Goal: Find specific page/section: Find specific page/section

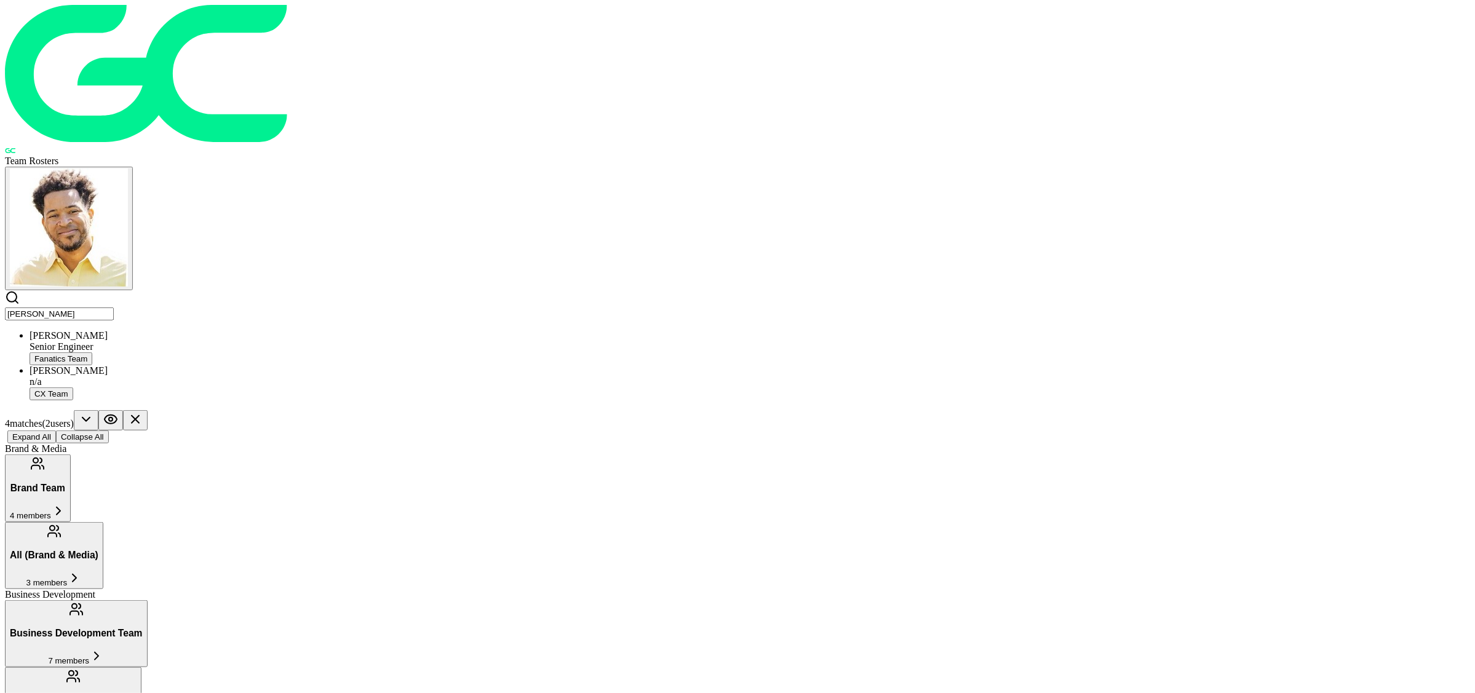
click at [114, 308] on input "[PERSON_NAME]" at bounding box center [59, 314] width 109 height 13
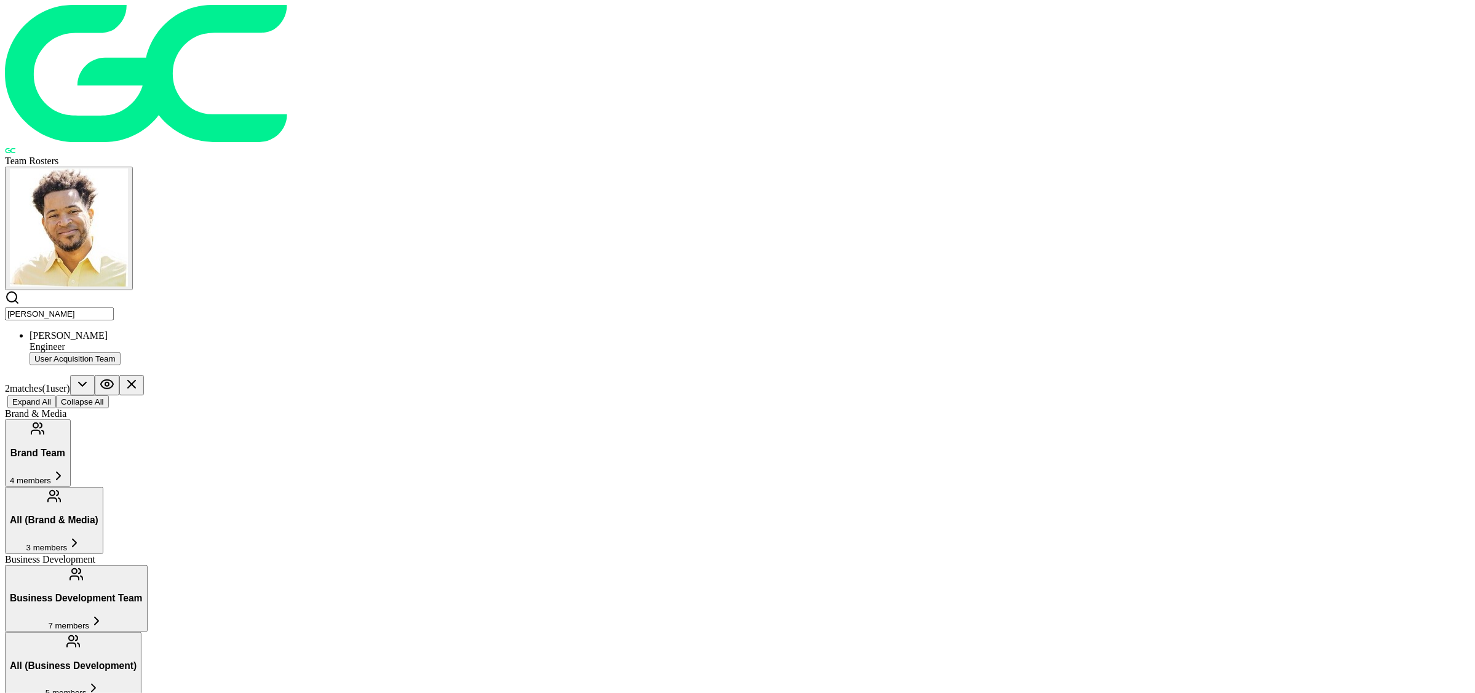
type input "[PERSON_NAME]"
click at [476, 341] on div "Engineer" at bounding box center [750, 346] width 1441 height 11
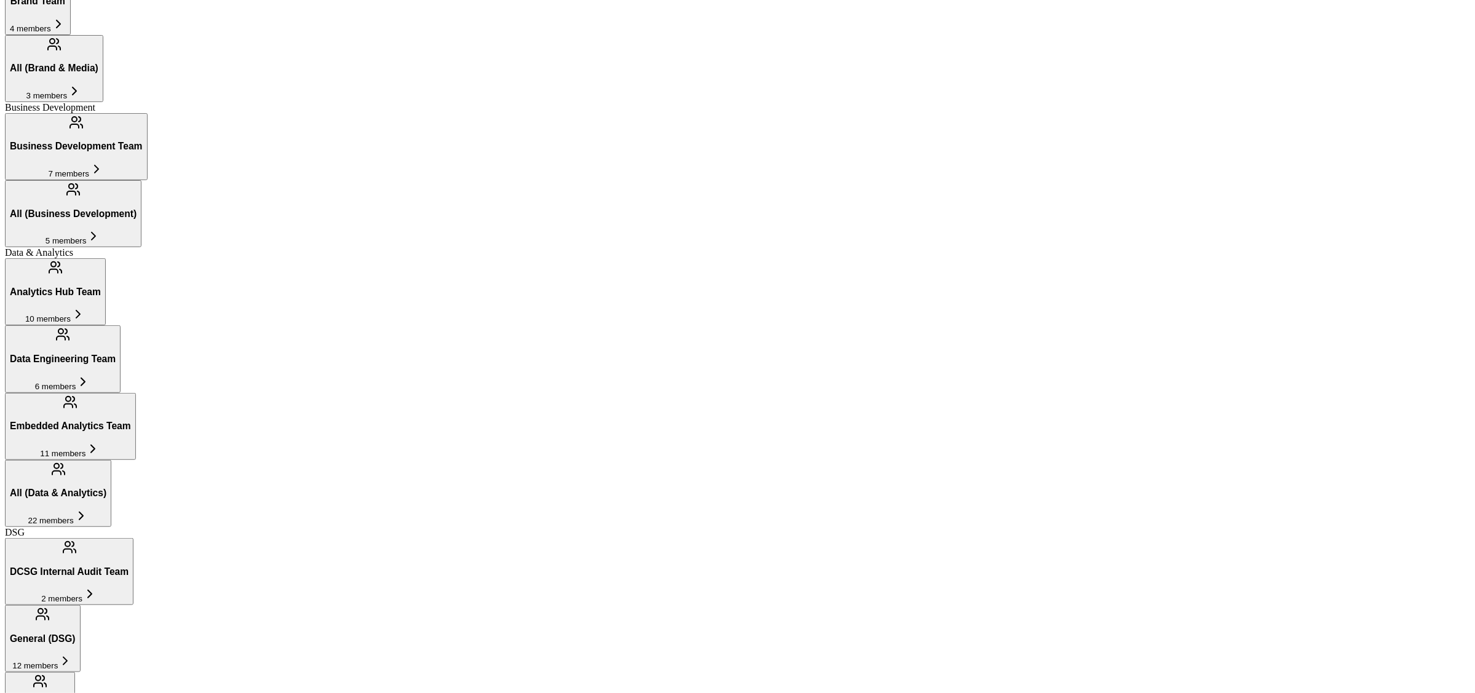
scroll to position [449, 0]
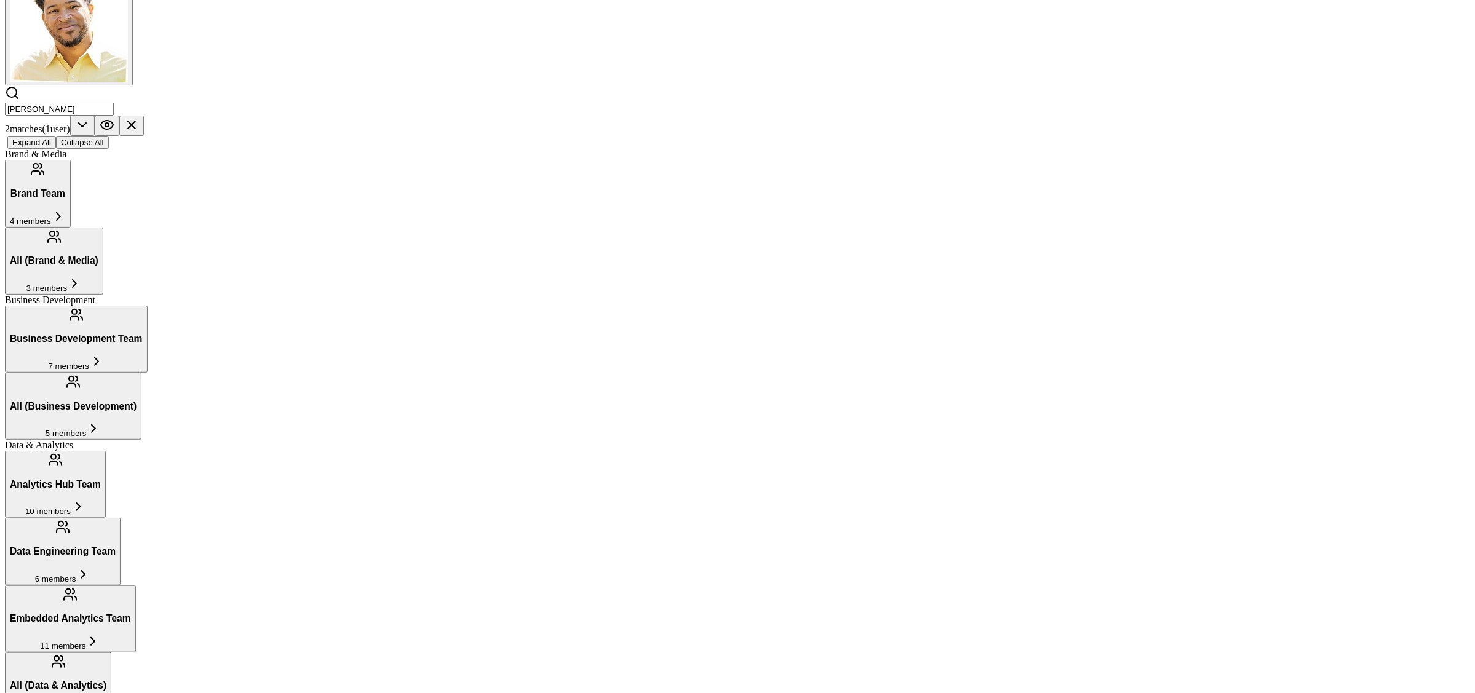
scroll to position [223, 0]
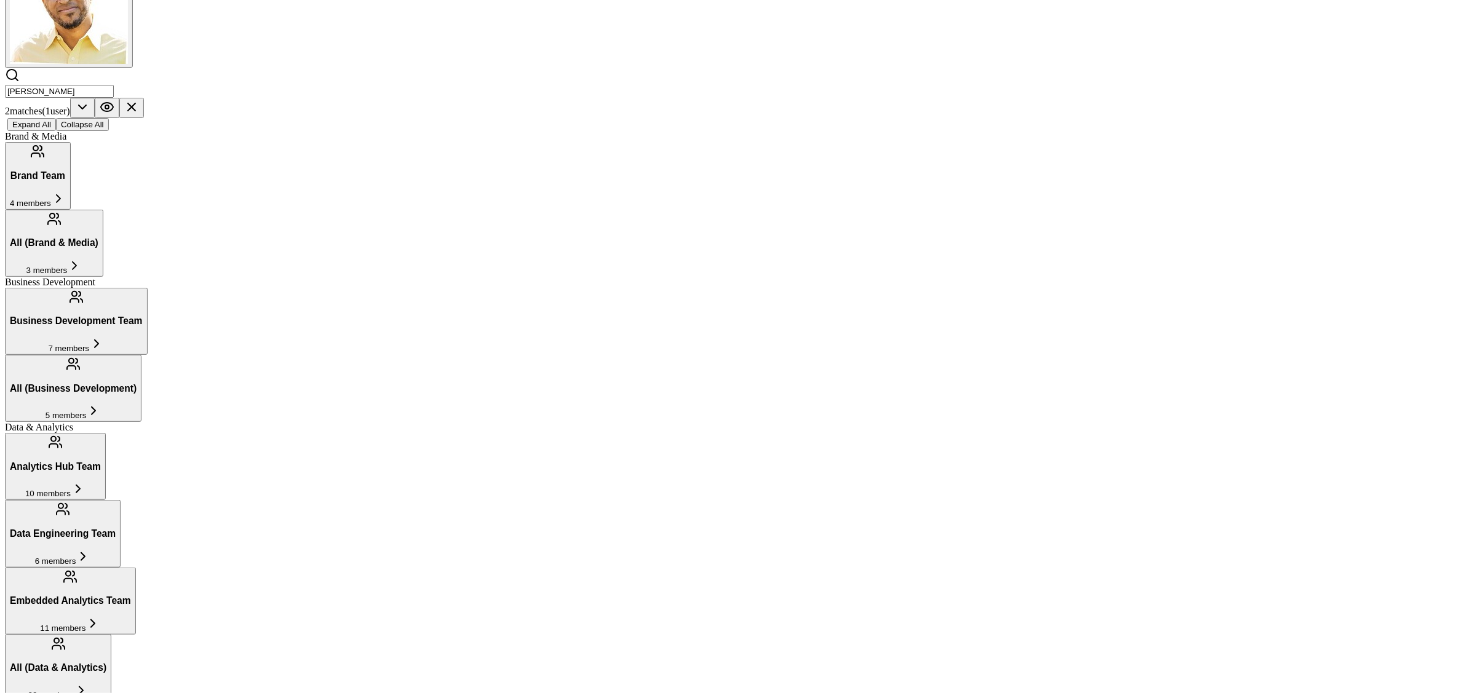
click at [135, 103] on icon at bounding box center [131, 106] width 7 height 7
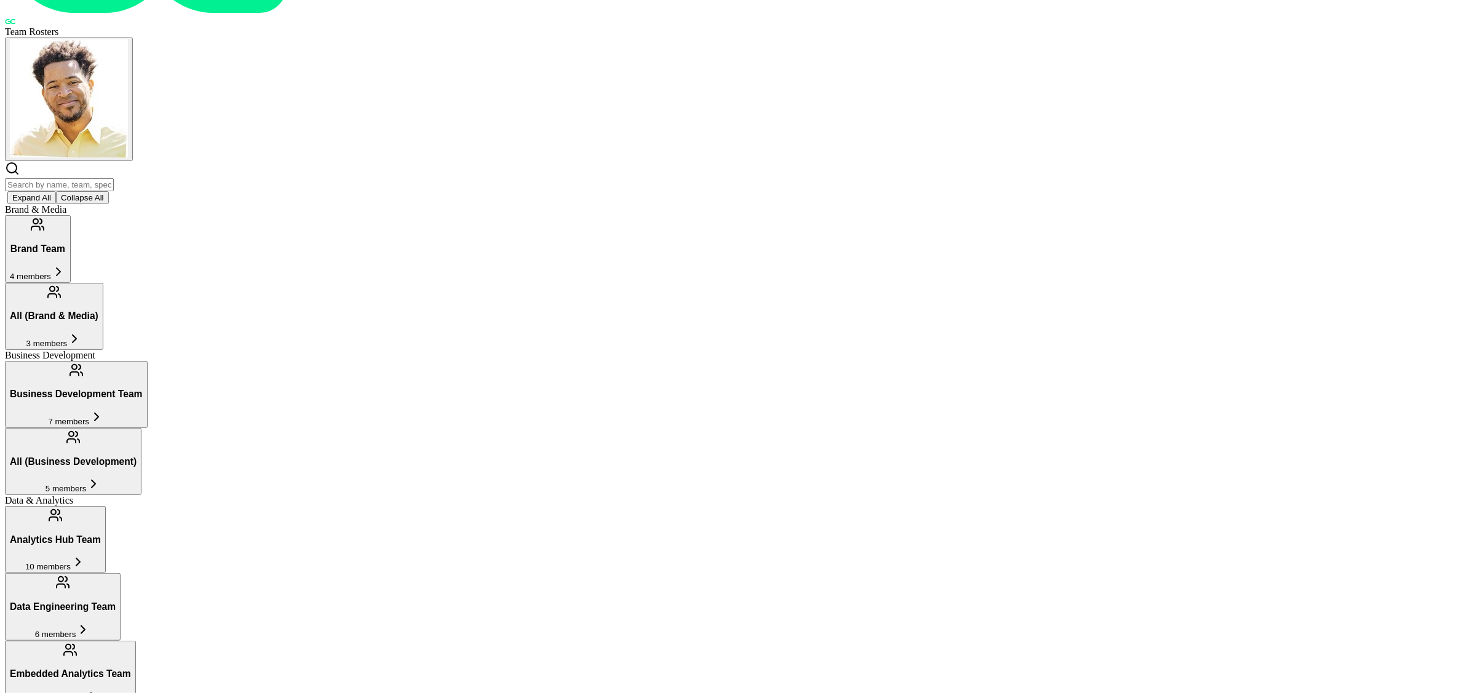
scroll to position [138, 0]
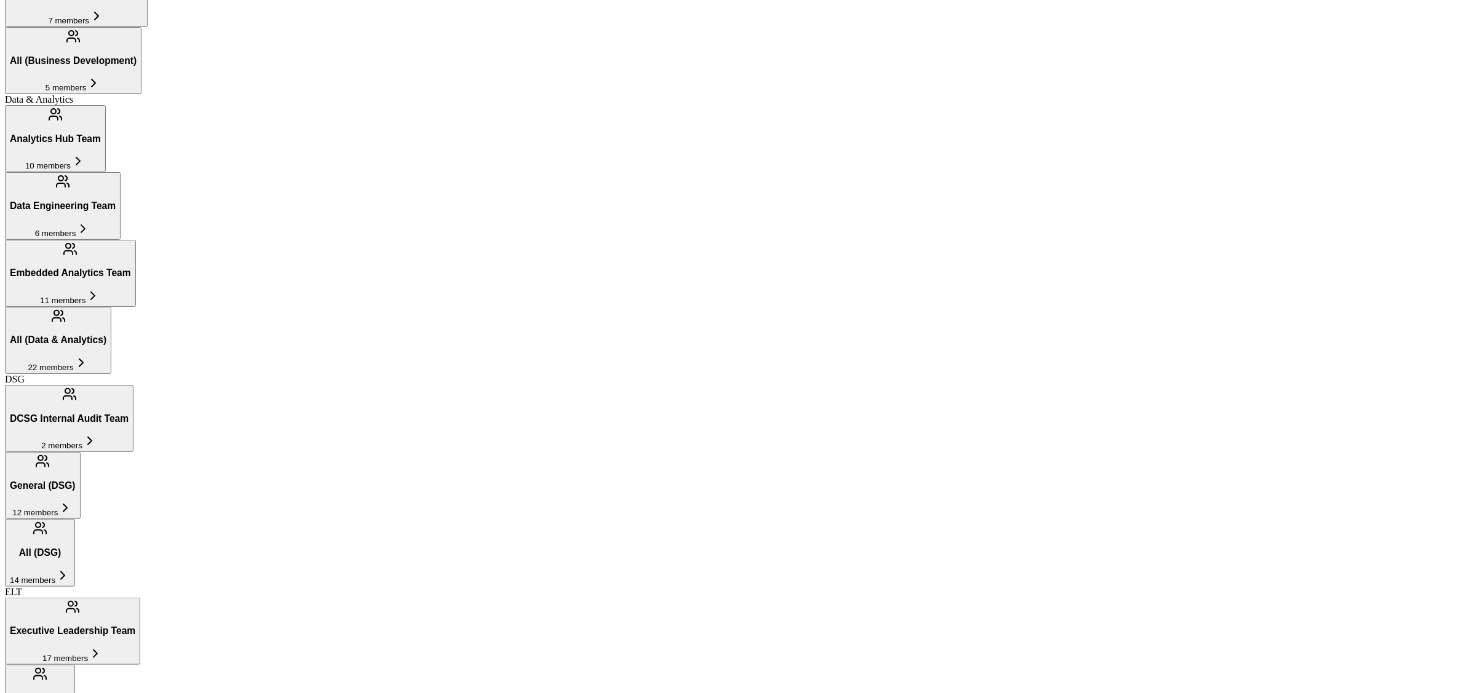
scroll to position [869, 0]
